Goal: Task Accomplishment & Management: Complete application form

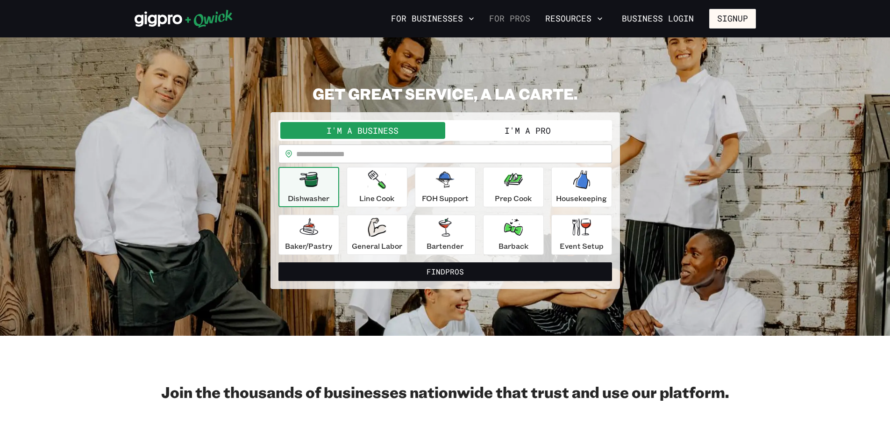
click at [505, 16] on link "For Pros" at bounding box center [509, 19] width 49 height 16
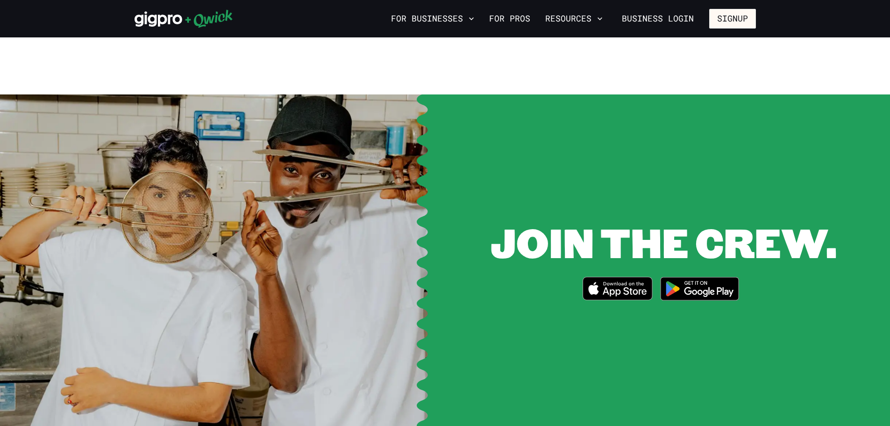
scroll to position [1143, 0]
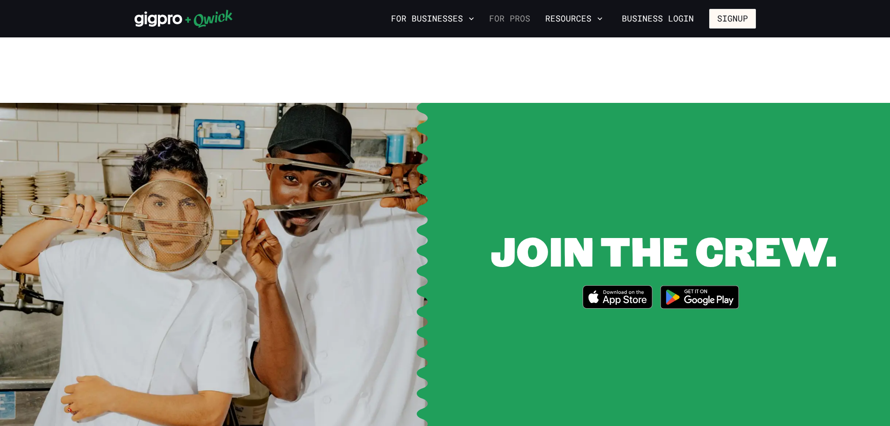
click at [506, 17] on link "For Pros" at bounding box center [509, 19] width 49 height 16
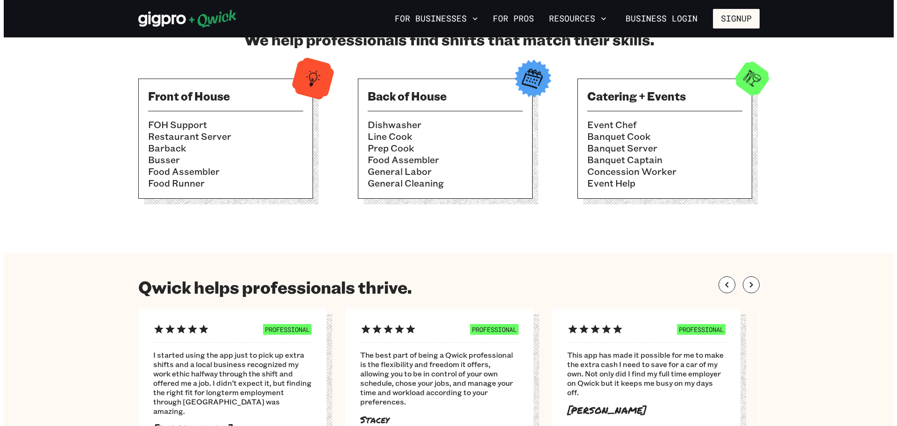
scroll to position [467, 0]
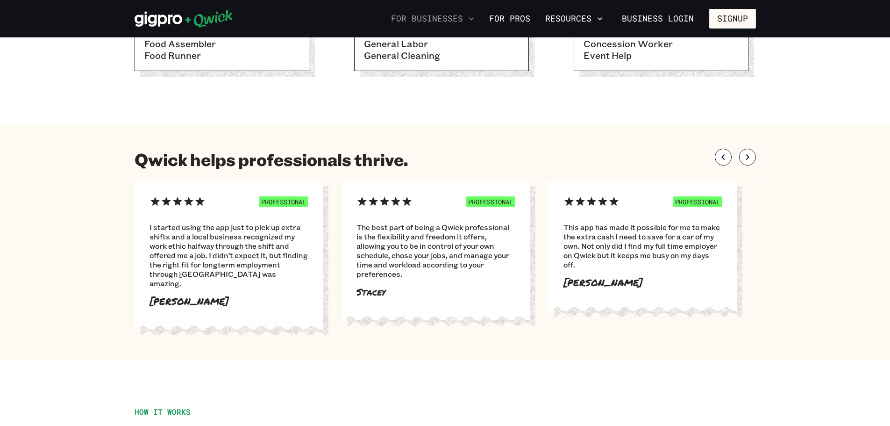
click at [475, 18] on icon "button" at bounding box center [471, 18] width 9 height 9
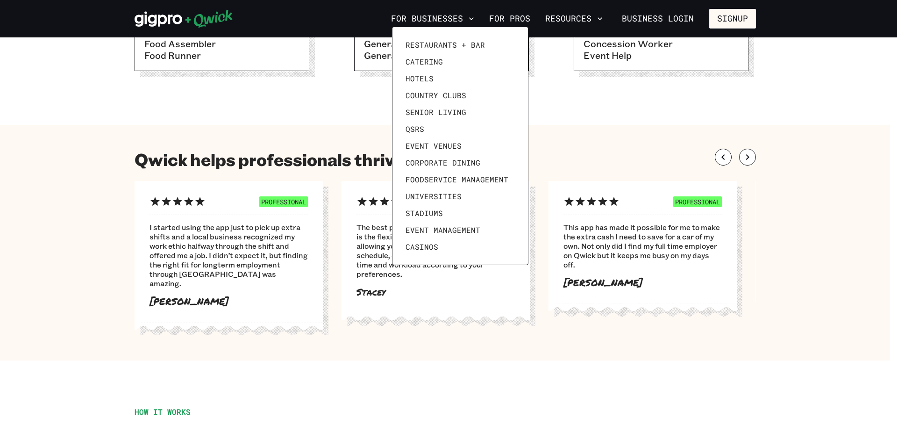
click at [614, 114] on div at bounding box center [448, 213] width 897 height 426
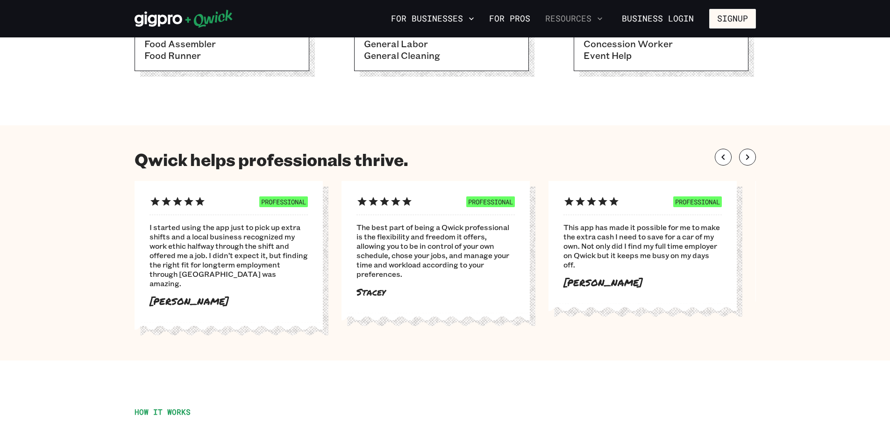
click at [601, 17] on icon "button" at bounding box center [599, 18] width 9 height 9
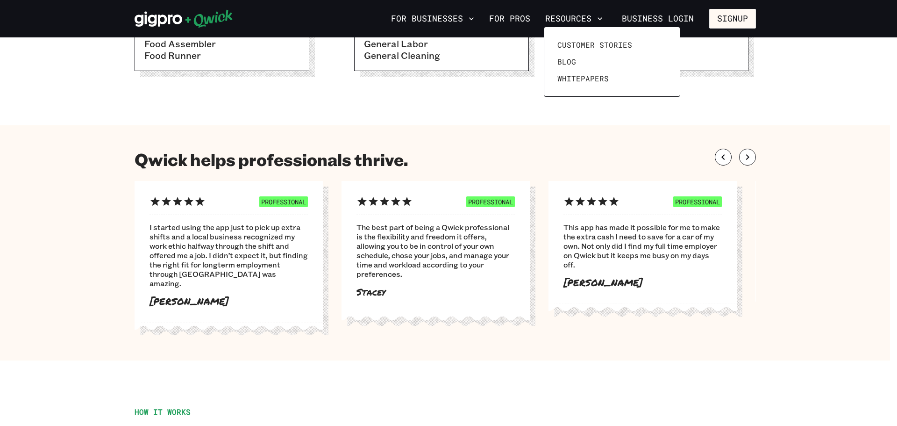
click at [743, 18] on div at bounding box center [448, 213] width 897 height 426
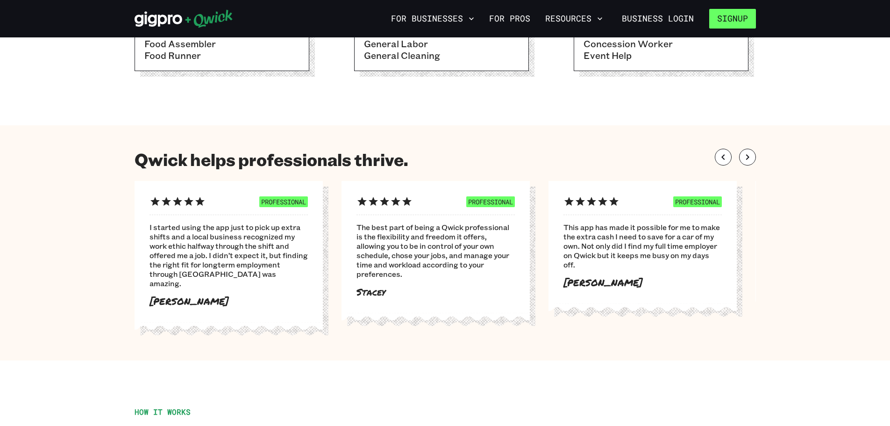
click at [720, 16] on button "Signup" at bounding box center [732, 19] width 47 height 20
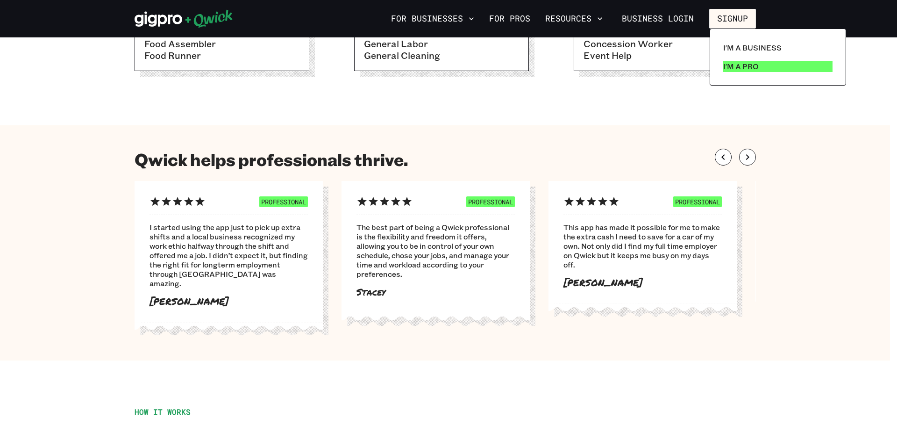
click at [737, 64] on p "I'm a Pro" at bounding box center [741, 66] width 36 height 11
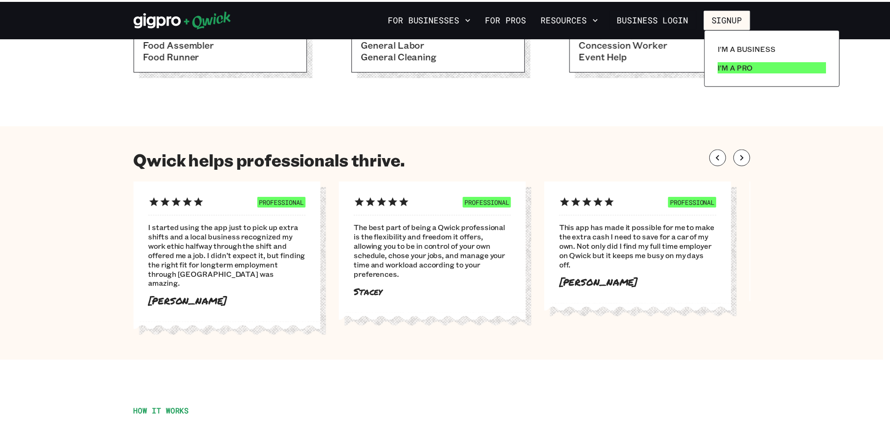
scroll to position [0, 0]
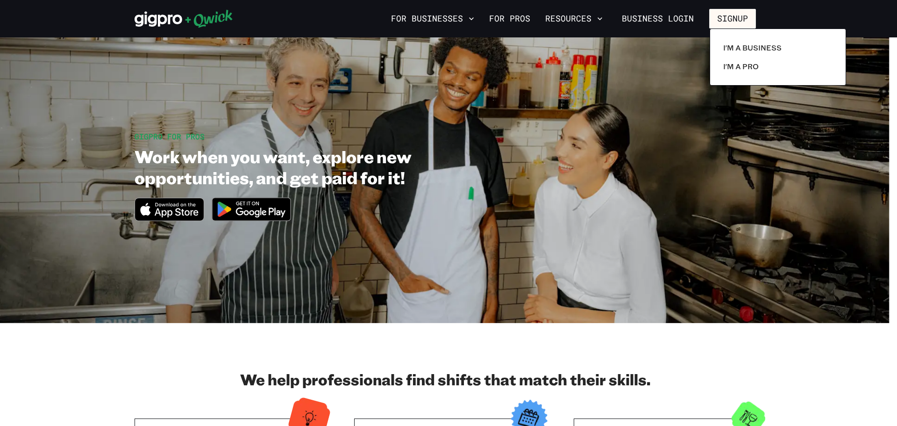
click at [710, 370] on div at bounding box center [448, 213] width 897 height 426
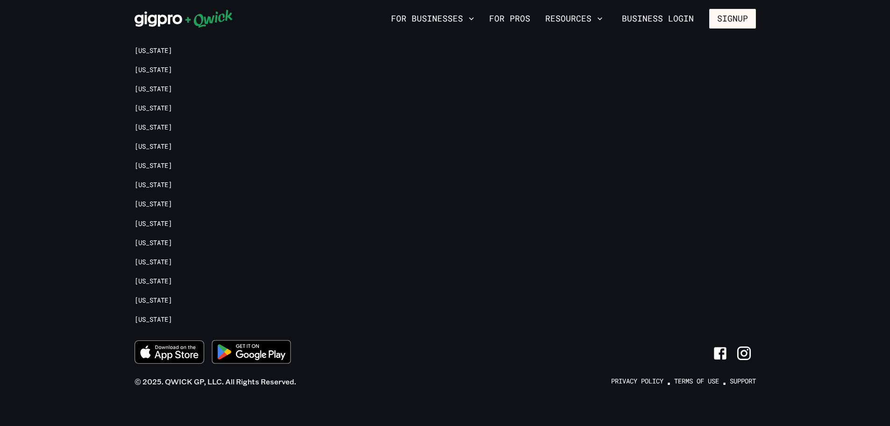
scroll to position [2172, 0]
click at [743, 376] on link "Support" at bounding box center [743, 380] width 26 height 9
